Goal: Information Seeking & Learning: Learn about a topic

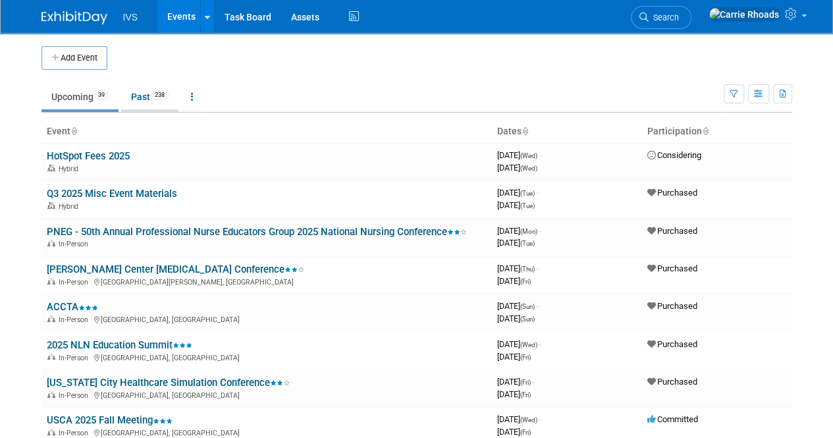
click at [146, 101] on link "Past 238" at bounding box center [149, 96] width 57 height 25
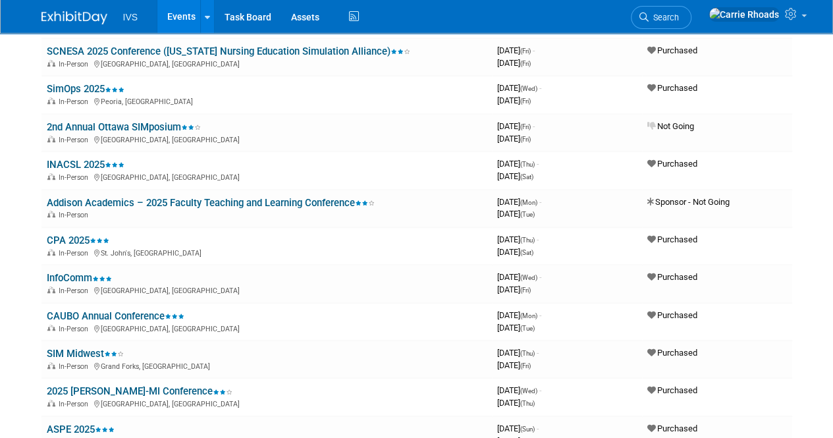
scroll to position [358, 0]
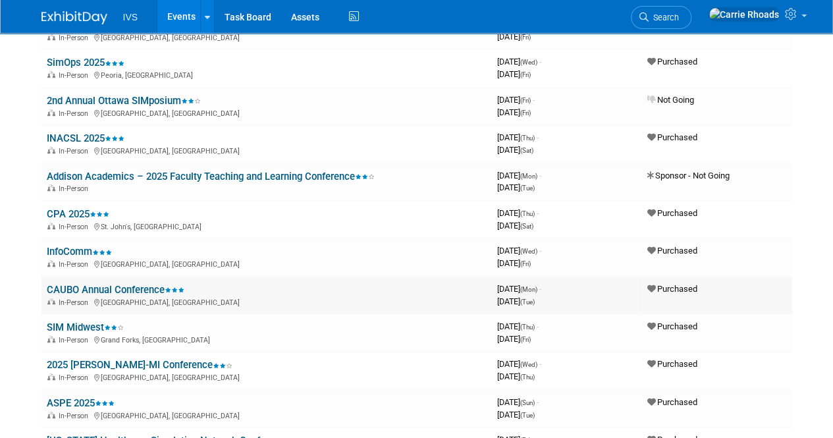
click at [119, 288] on link "CAUBO Annual Conference" at bounding box center [116, 290] width 138 height 12
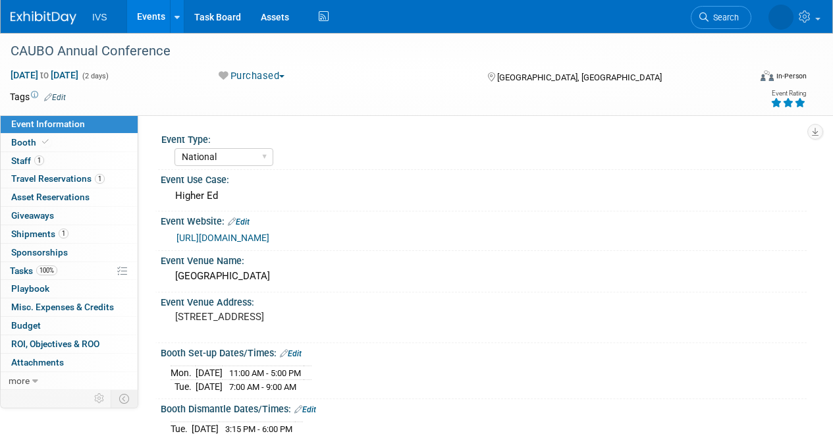
select select "National"
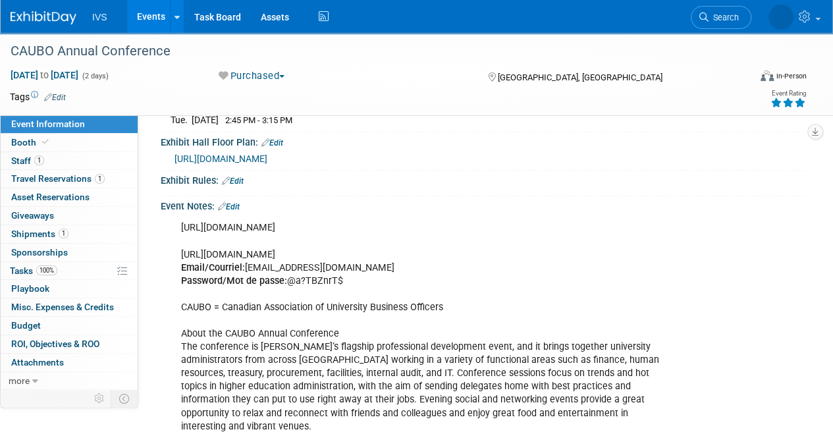
scroll to position [418, 0]
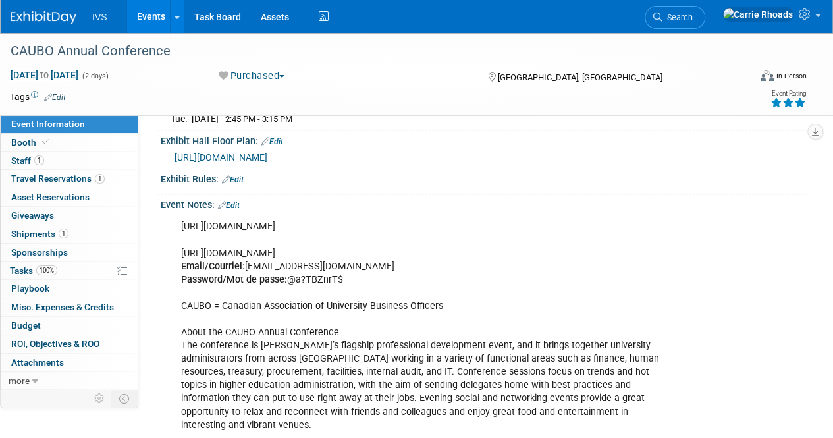
click at [40, 8] on link at bounding box center [52, 11] width 82 height 11
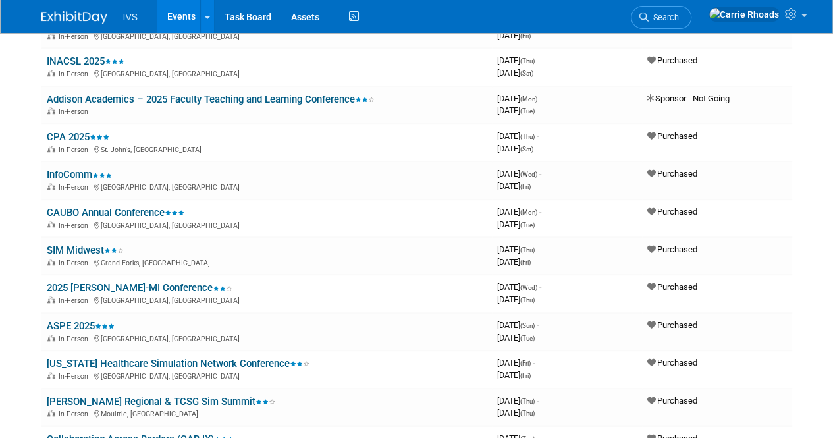
scroll to position [476, 0]
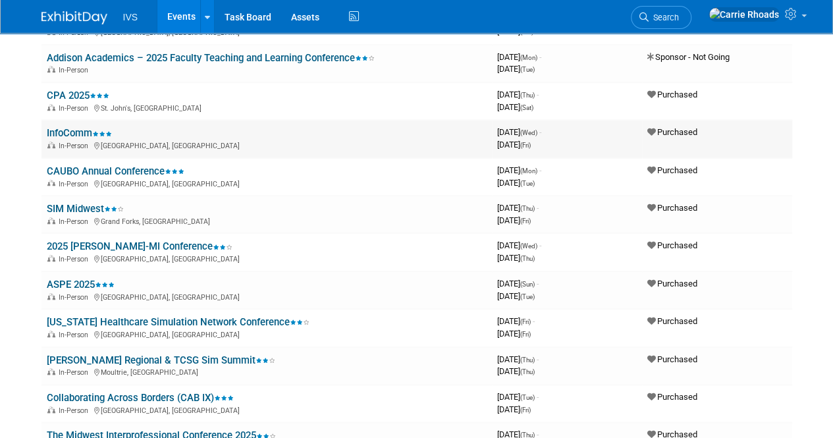
click at [64, 129] on link "InfoComm" at bounding box center [79, 133] width 65 height 12
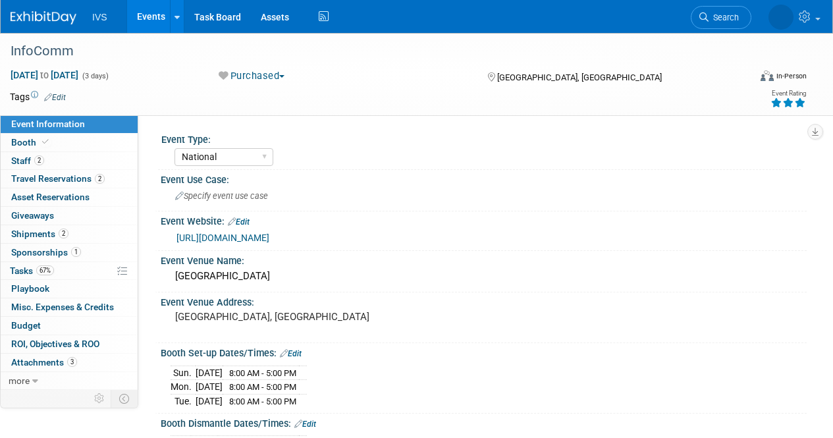
select select "National"
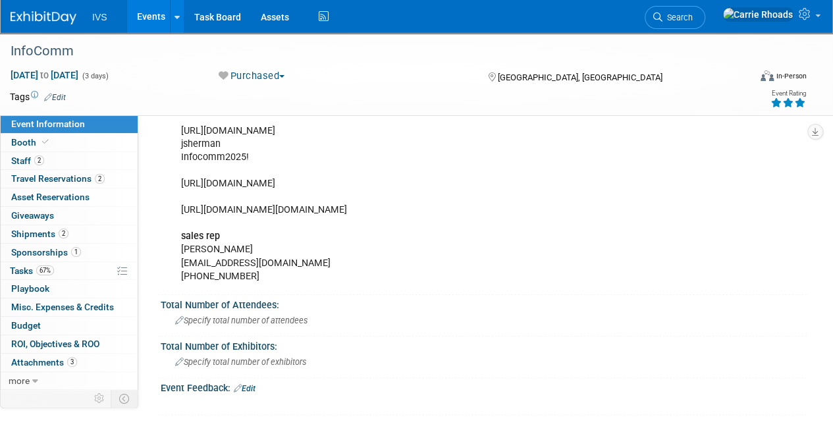
scroll to position [649, 0]
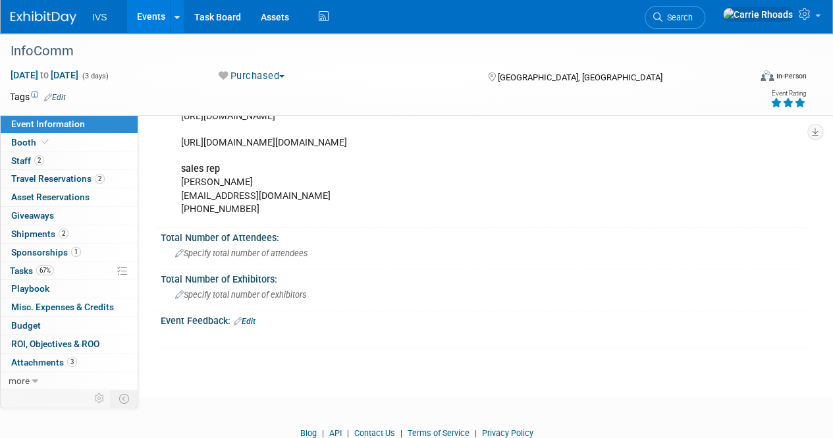
click at [38, 18] on img at bounding box center [44, 17] width 66 height 13
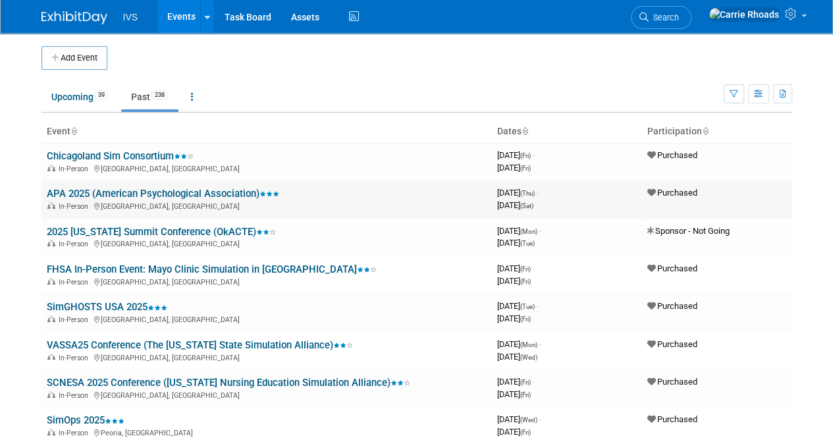
click at [151, 192] on link "APA 2025 (American Psychological Association)" at bounding box center [163, 194] width 232 height 12
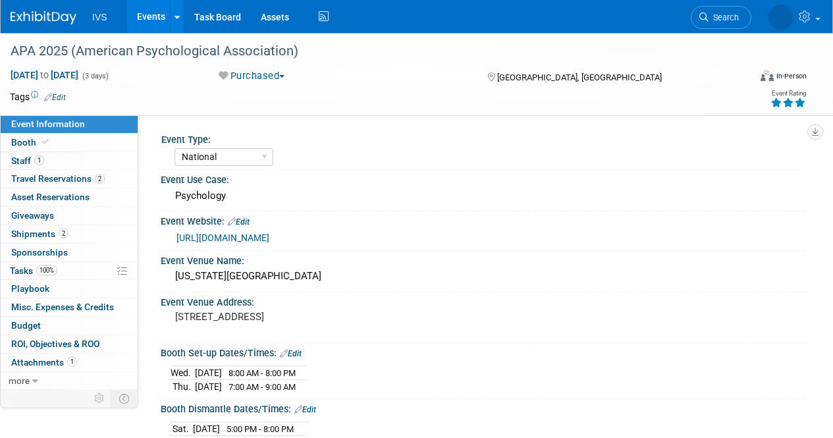
select select "National"
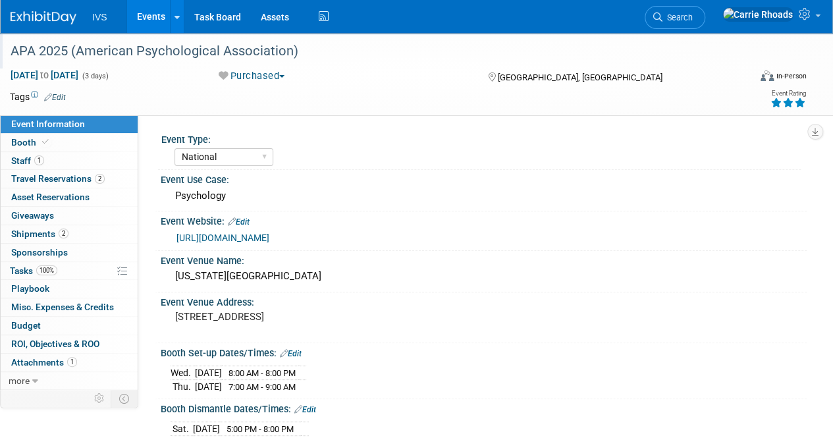
click at [76, 51] on div "APA 2025 (American Psychological Association)" at bounding box center [372, 52] width 733 height 24
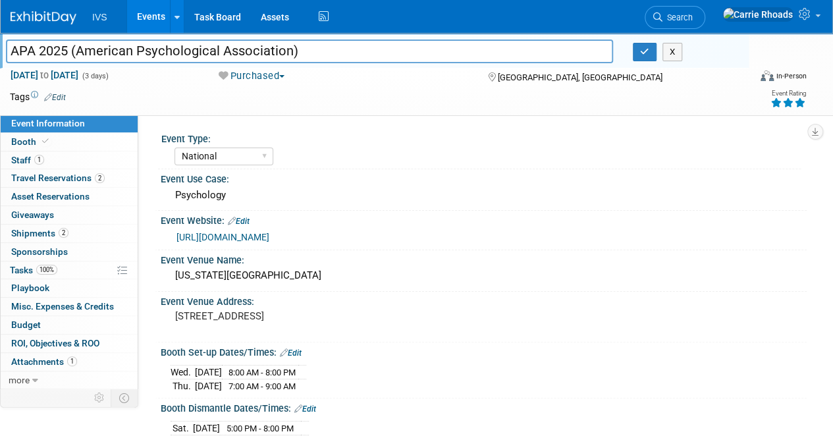
click at [76, 51] on input "APA 2025 (American Psychological Association)" at bounding box center [309, 51] width 607 height 23
drag, startPoint x: 76, startPoint y: 51, endPoint x: 291, endPoint y: 51, distance: 215.3
click at [291, 51] on input "APA 2025 (American Psychological Association)" at bounding box center [309, 51] width 607 height 23
